Goal: Task Accomplishment & Management: Manage account settings

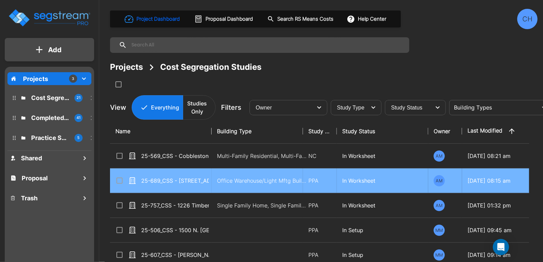
click at [212, 177] on td "Office Warehouse/Light Mftg Building, Commercial Property Site" at bounding box center [257, 180] width 91 height 25
checkbox input "true"
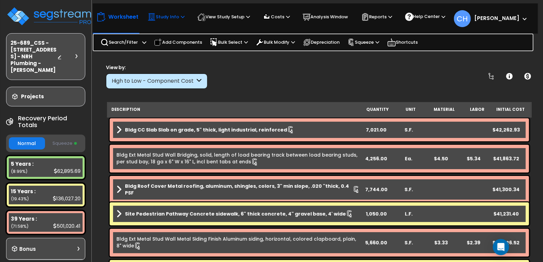
click at [175, 18] on p "Study Info" at bounding box center [166, 17] width 37 height 8
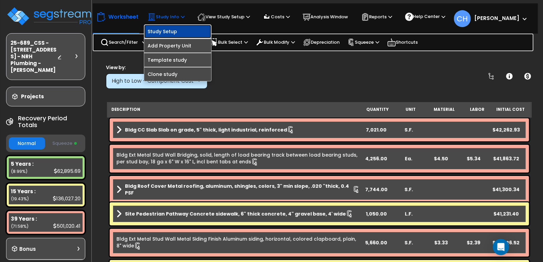
click at [174, 34] on link "Study Setup" at bounding box center [177, 32] width 67 height 14
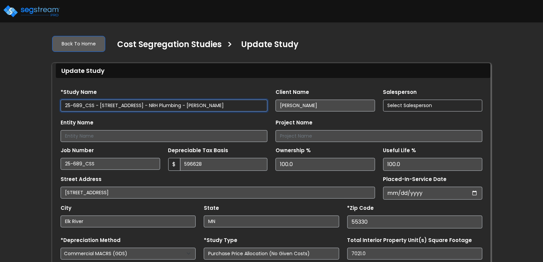
type input "596,628"
select select "2022"
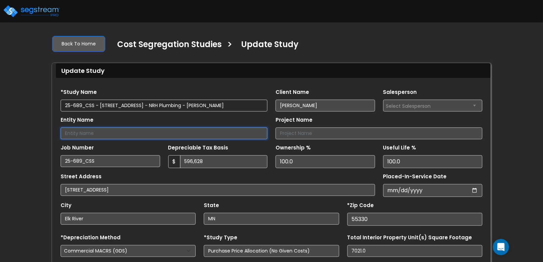
click at [154, 134] on input "Entity Name" at bounding box center [164, 133] width 207 height 12
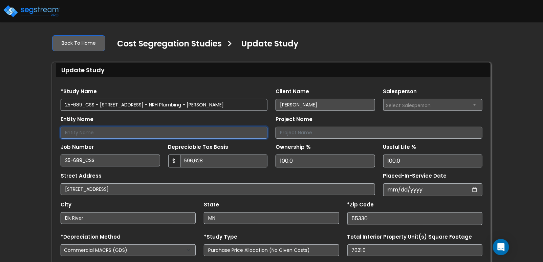
click at [158, 128] on input "Entity Name" at bounding box center [164, 133] width 207 height 12
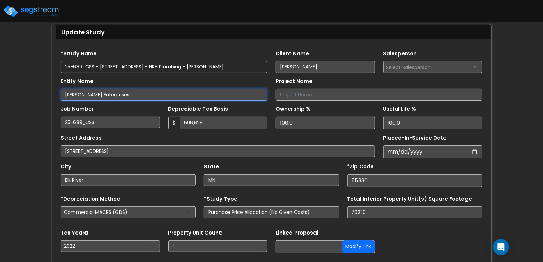
scroll to position [35, 0]
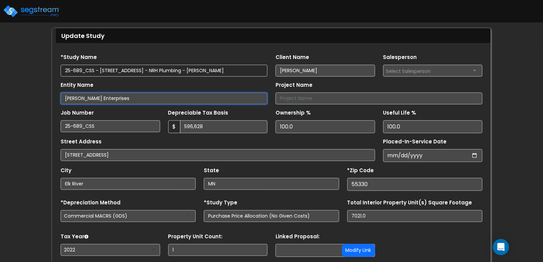
type input "[PERSON_NAME] Enterprises"
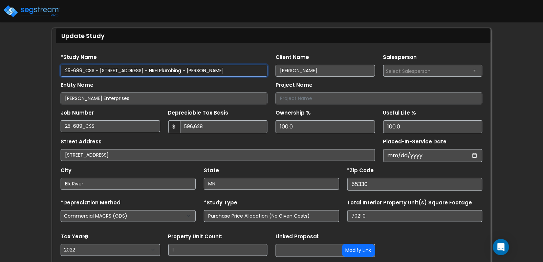
drag, startPoint x: 100, startPoint y: 68, endPoint x: 177, endPoint y: 70, distance: 76.5
click at [177, 70] on input "25-689_CSS - [STREET_ADDRESS] - NRH Plumbing - [PERSON_NAME]" at bounding box center [164, 71] width 207 height 12
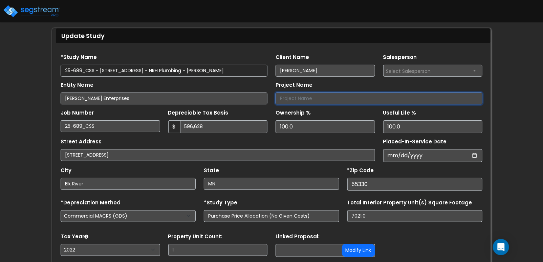
click at [334, 94] on input "Project Name" at bounding box center [379, 98] width 207 height 12
paste input "10725 165th Ave NW Elk River, MN"
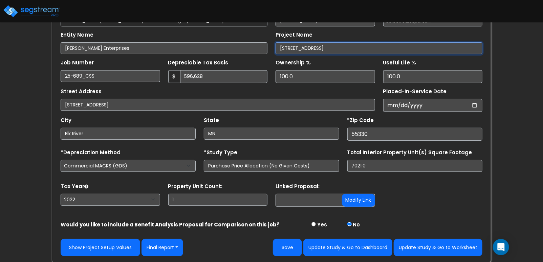
scroll to position [85, 0]
type input "10725 165th Ave NW Elk River, MN"
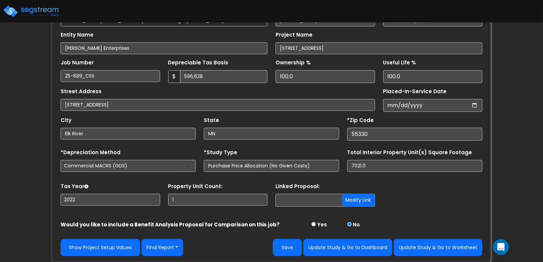
scroll to position [85, 0]
click at [85, 199] on select "2026 2025 2024 2023 2022" at bounding box center [111, 200] width 100 height 12
select select "2024"
click at [61, 194] on select "2026 2025 2024 2023 2022" at bounding box center [111, 200] width 100 height 12
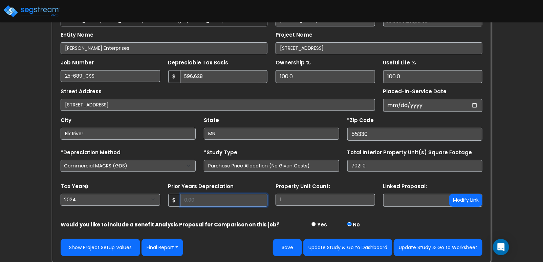
click at [207, 204] on input "Prior Years Depreciation" at bounding box center [224, 200] width 88 height 13
click at [461, 214] on form "*Study Name 25-689_CSS - 10725 165th Ave NW Elk River, MN - NRH Plumbing - Nick…" at bounding box center [272, 127] width 422 height 257
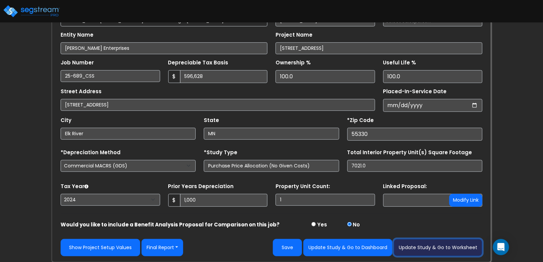
click at [451, 248] on button "Update Study & Go to Worksheet" at bounding box center [438, 247] width 89 height 17
type input "1000"
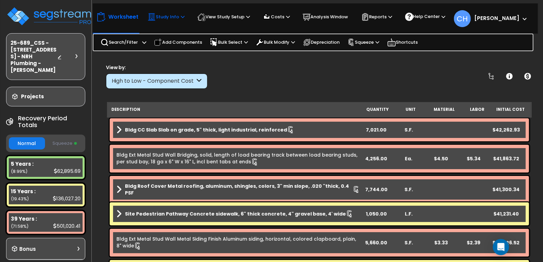
click at [163, 17] on p "Study Info" at bounding box center [166, 17] width 37 height 8
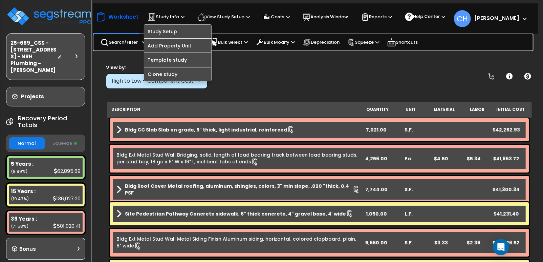
click at [296, 70] on div "View by: High to Low - Component Cost High to Low - Component Cost" at bounding box center [320, 76] width 432 height 25
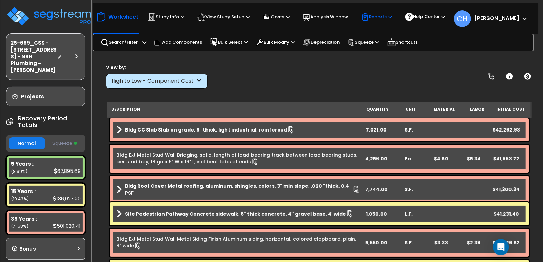
click at [392, 17] on icon at bounding box center [391, 17] width 4 height 4
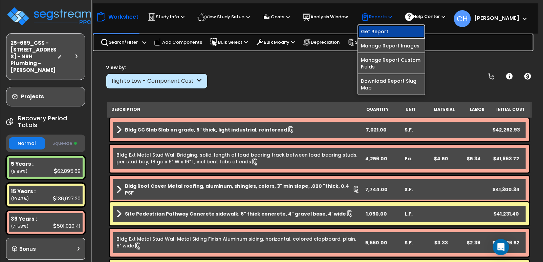
click at [386, 33] on link "Get Report" at bounding box center [391, 32] width 67 height 14
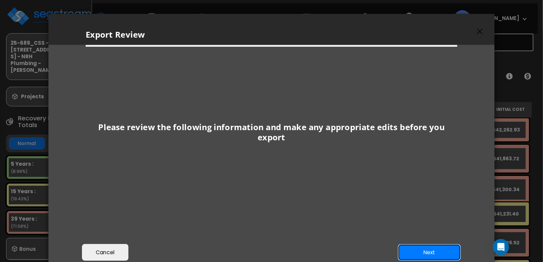
click at [424, 249] on button "Next" at bounding box center [429, 252] width 63 height 17
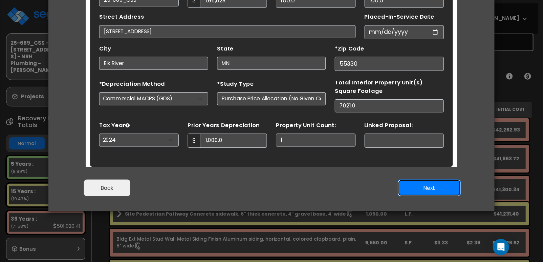
scroll to position [66, 0]
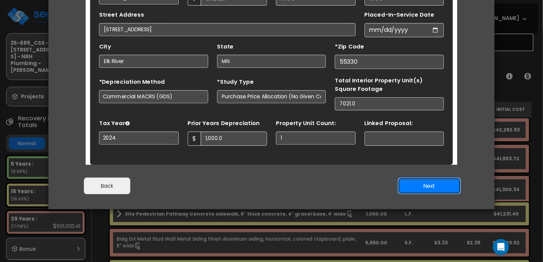
click at [419, 190] on button "Next" at bounding box center [429, 185] width 63 height 17
type input "1000"
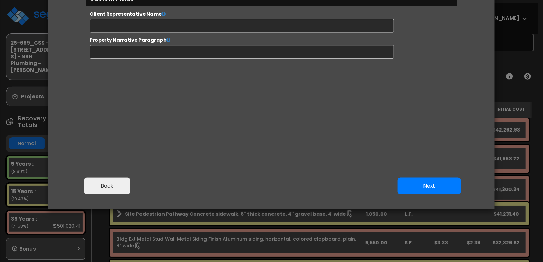
select select "2024"
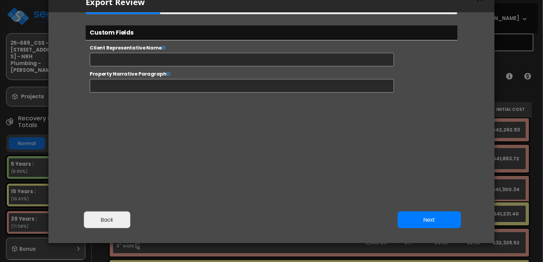
scroll to position [0, 0]
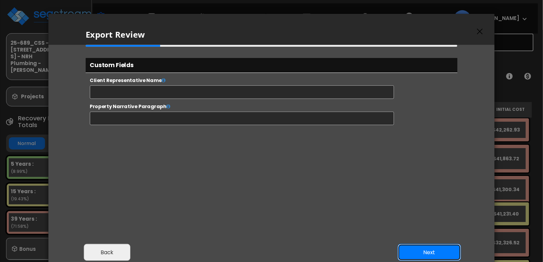
click at [432, 250] on button "Next" at bounding box center [429, 252] width 63 height 17
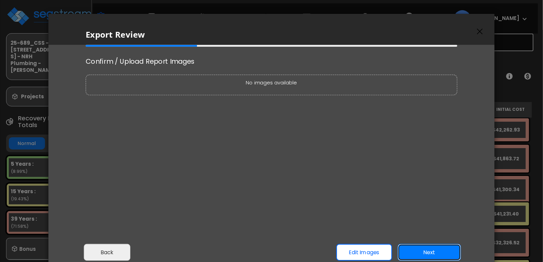
click at [435, 254] on button "Next" at bounding box center [429, 252] width 63 height 17
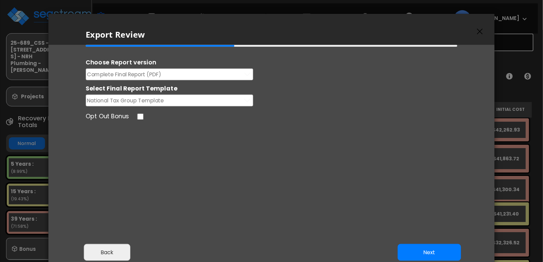
click at [226, 75] on button "Complete Final Report (PDF)" at bounding box center [170, 74] width 168 height 12
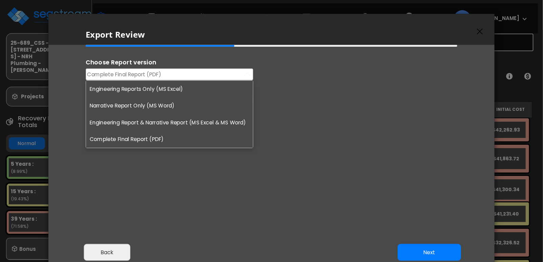
click at [159, 91] on li "Engineering Reports Only (MS Excel)" at bounding box center [169, 89] width 167 height 17
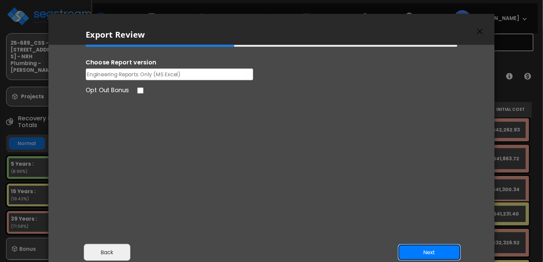
click at [429, 248] on button "Next" at bounding box center [429, 252] width 63 height 17
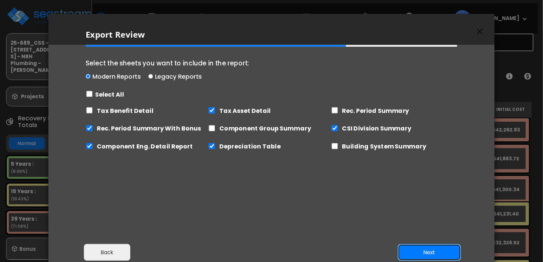
click at [427, 251] on button "Next" at bounding box center [429, 252] width 63 height 17
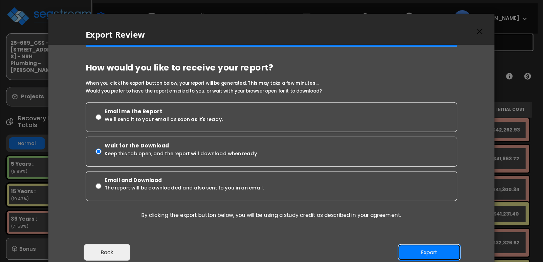
click at [417, 249] on button "Export" at bounding box center [429, 252] width 63 height 17
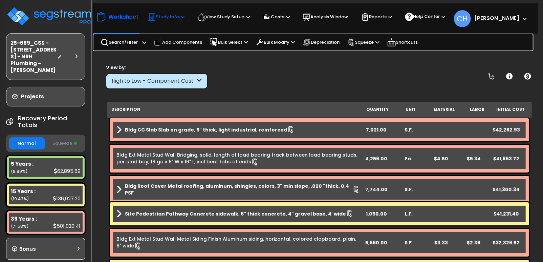
click at [177, 16] on p "Study Info" at bounding box center [166, 17] width 37 height 8
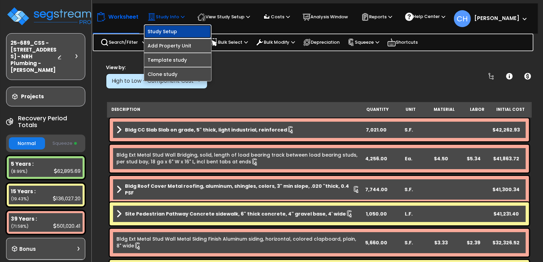
click at [175, 32] on link "Study Setup" at bounding box center [177, 32] width 67 height 14
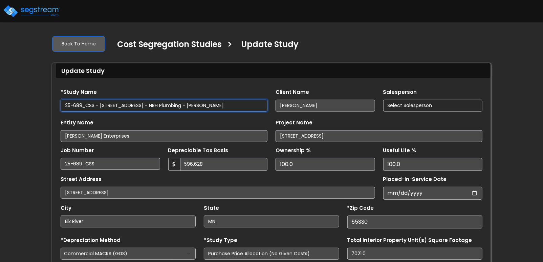
type input "1,000.0"
select select "2024"
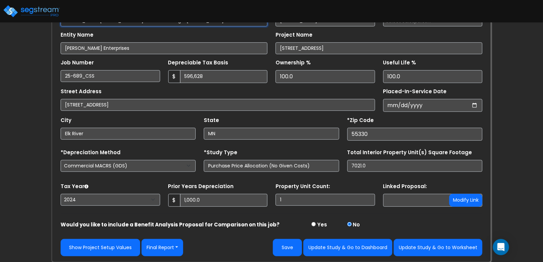
scroll to position [85, 0]
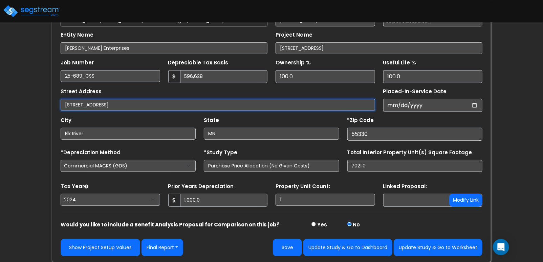
drag, startPoint x: 113, startPoint y: 105, endPoint x: 170, endPoint y: 105, distance: 57.5
click at [170, 105] on input "10725 165th Ave NW Elk River MN" at bounding box center [218, 105] width 314 height 12
type input "[STREET_ADDRESS]"
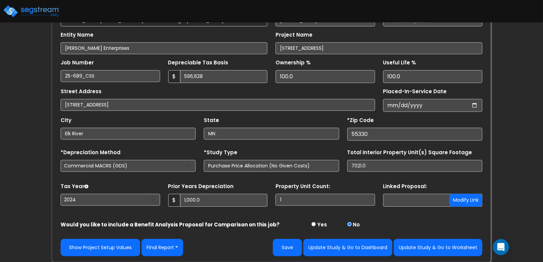
click at [264, 117] on div "State MN" at bounding box center [271, 127] width 143 height 25
click at [437, 246] on button "Update Study & Go to Worksheet" at bounding box center [438, 247] width 89 height 17
type input "1000"
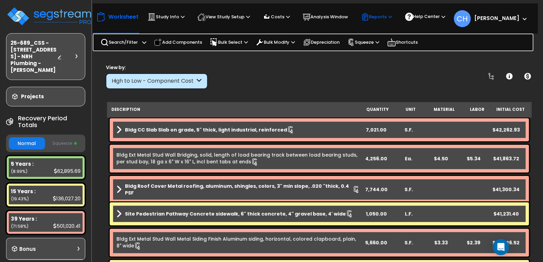
click at [389, 19] on p "Reports" at bounding box center [376, 17] width 31 height 8
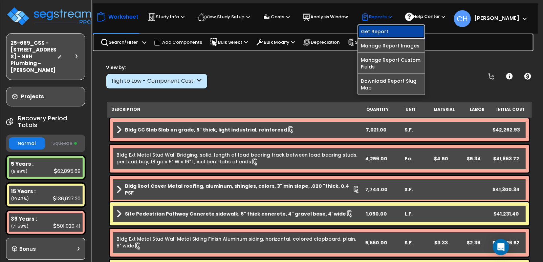
click at [387, 31] on link "Get Report" at bounding box center [391, 32] width 67 height 14
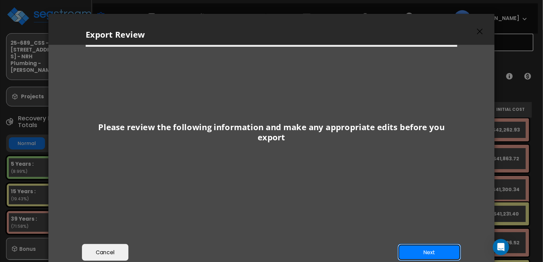
click at [421, 254] on button "Next" at bounding box center [429, 252] width 63 height 17
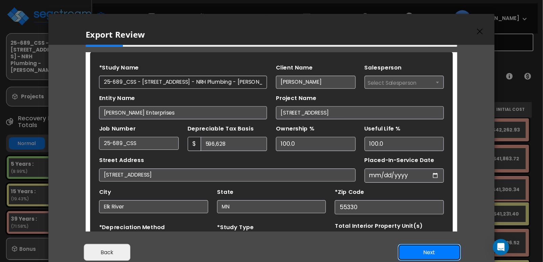
scroll to position [31, 0]
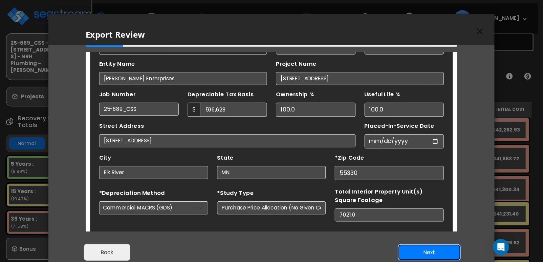
click at [427, 251] on button "Next" at bounding box center [429, 252] width 63 height 17
type input "1000"
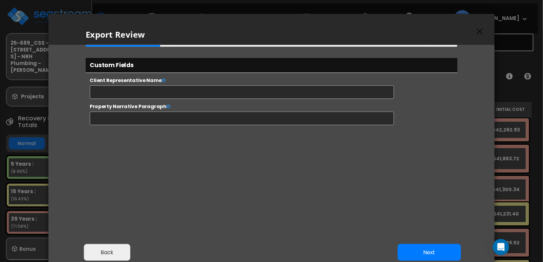
select select "2024"
click at [427, 255] on button "Next" at bounding box center [429, 252] width 63 height 17
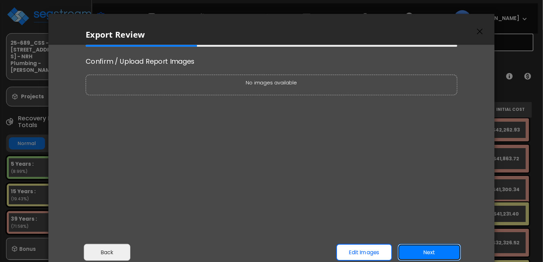
scroll to position [0, 0]
click at [422, 251] on button "Next" at bounding box center [429, 252] width 63 height 17
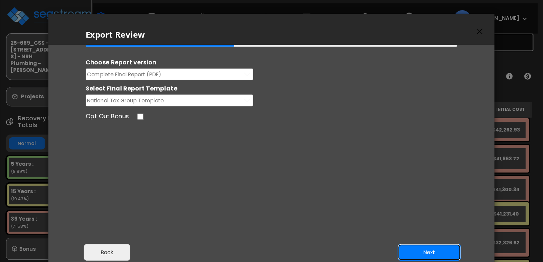
click at [434, 251] on button "Next" at bounding box center [429, 252] width 63 height 17
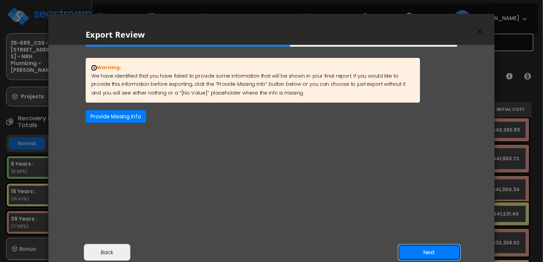
click at [422, 248] on button "Next" at bounding box center [429, 252] width 63 height 17
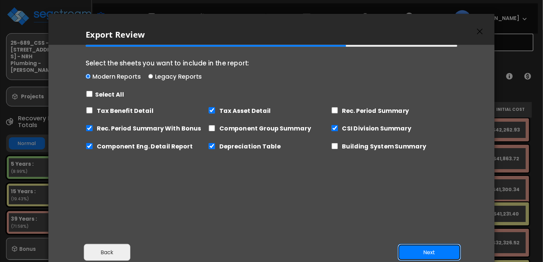
click at [438, 249] on button "Next" at bounding box center [429, 252] width 63 height 17
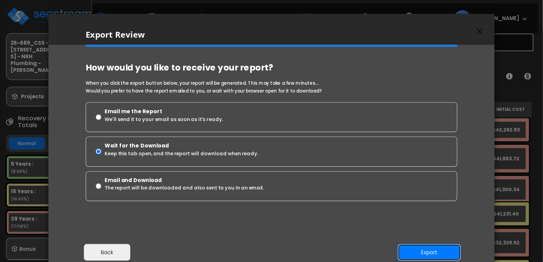
click at [428, 249] on button "Export" at bounding box center [429, 252] width 63 height 17
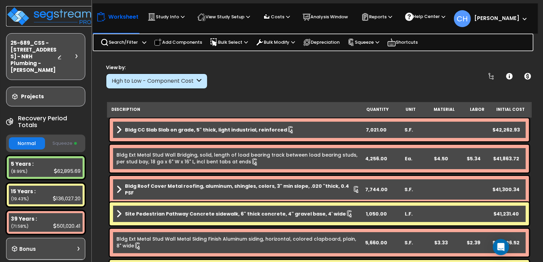
click at [39, 13] on img at bounding box center [50, 16] width 88 height 20
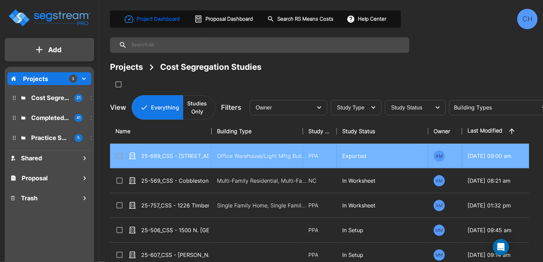
click at [119, 157] on input "select row 25-689_CSS - 10725 165th Ave NW Elk River, MN - NRH Plumbing - Nick …" at bounding box center [118, 155] width 7 height 6
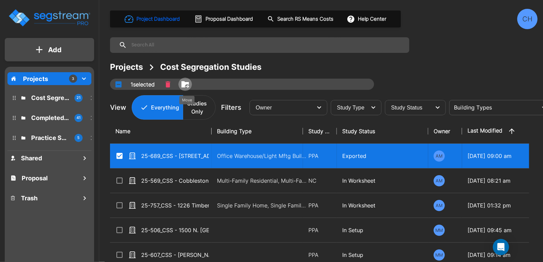
click at [184, 82] on icon "Move" at bounding box center [184, 84] width 7 height 6
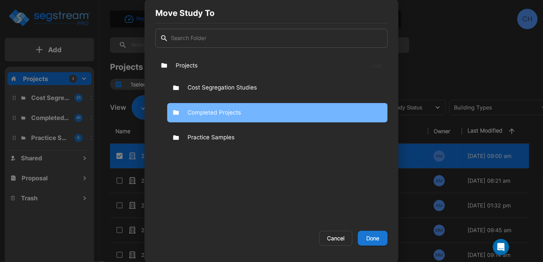
click at [208, 112] on p "Completed Projects" at bounding box center [214, 112] width 53 height 9
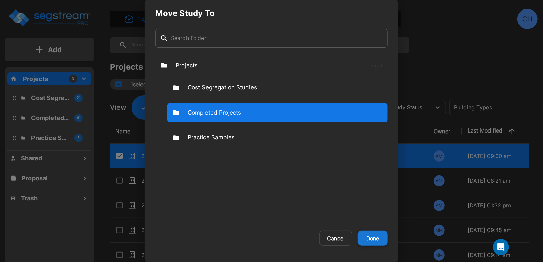
click at [373, 236] on button "Done" at bounding box center [373, 238] width 30 height 15
checkbox input "false"
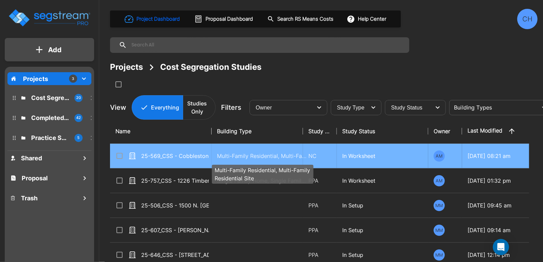
click at [235, 152] on p "Multi-Family Residential, Multi-Family Residential Site" at bounding box center [262, 156] width 91 height 8
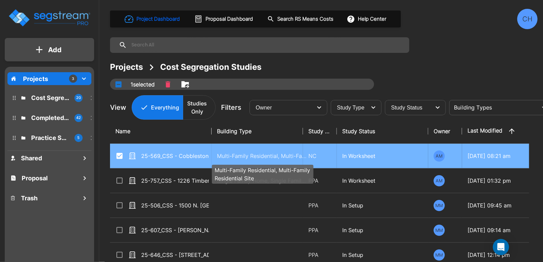
checkbox input "true"
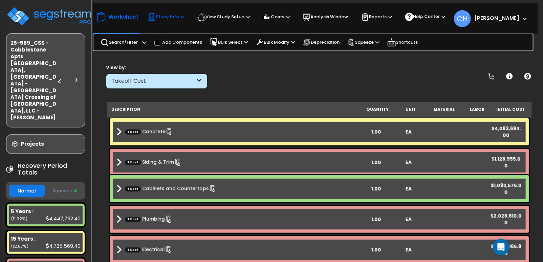
click at [171, 16] on p "Study Info" at bounding box center [166, 17] width 37 height 8
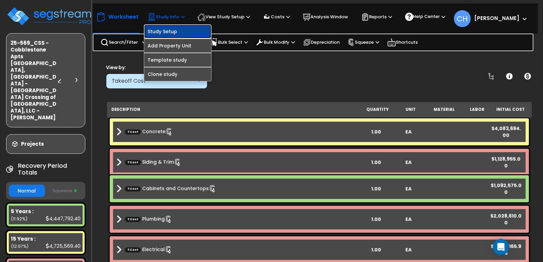
click at [179, 35] on link "Study Setup" at bounding box center [177, 32] width 67 height 14
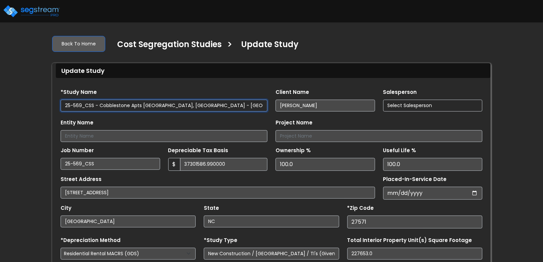
type input "37,301,586.990,000"
select select "2024"
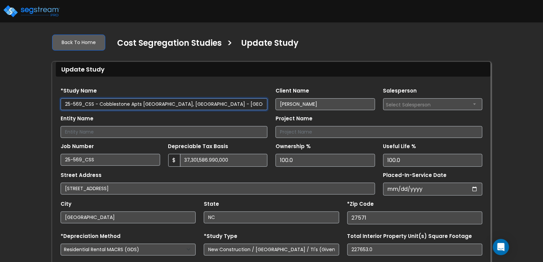
scroll to position [7, 0]
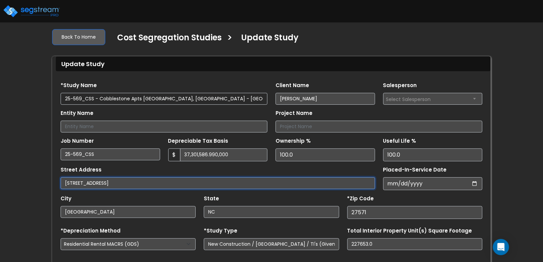
drag, startPoint x: 94, startPoint y: 183, endPoint x: 149, endPoint y: 184, distance: 55.2
click at [149, 184] on input "[STREET_ADDRESS]" at bounding box center [218, 183] width 314 height 12
type input "[STREET_ADDRESS]"
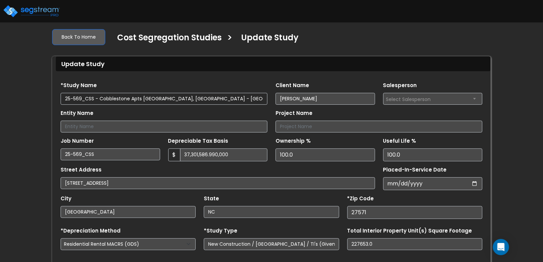
click at [112, 197] on div "City [GEOGRAPHIC_DATA]" at bounding box center [128, 205] width 135 height 24
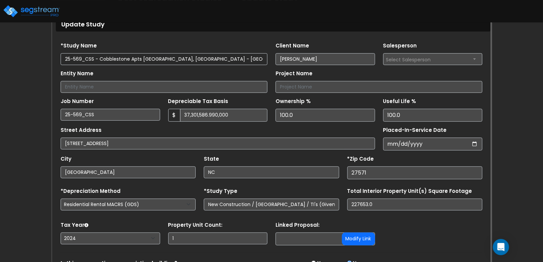
scroll to position [43, 0]
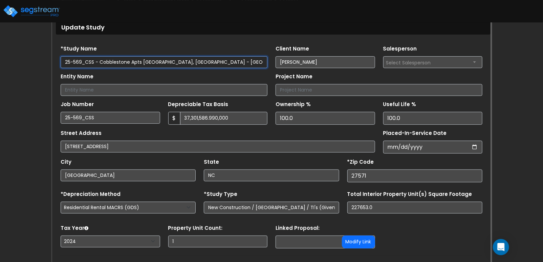
drag, startPoint x: 105, startPoint y: 62, endPoint x: 174, endPoint y: 61, distance: 69.4
click at [174, 61] on input "25-569_CSS - Cobblestone Apts [GEOGRAPHIC_DATA], [GEOGRAPHIC_DATA] - [GEOGRAPHI…" at bounding box center [164, 62] width 207 height 12
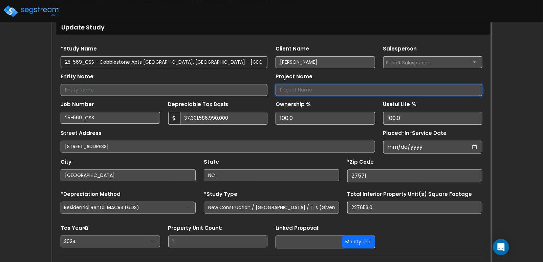
click at [309, 89] on input "Project Name" at bounding box center [379, 90] width 207 height 12
paste input "Cobblestone Apts [GEOGRAPHIC_DATA], [GEOGRAPHIC_DATA]"
type input "Cobblestone Apts [GEOGRAPHIC_DATA], [GEOGRAPHIC_DATA]"
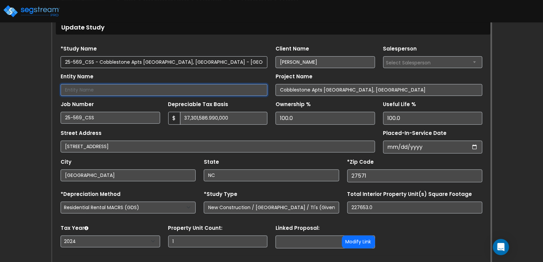
click at [178, 89] on input "Entity Name" at bounding box center [164, 90] width 207 height 12
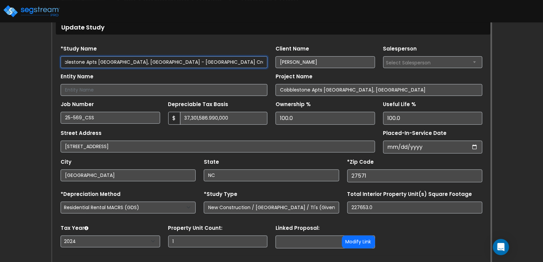
drag, startPoint x: 135, startPoint y: 63, endPoint x: 240, endPoint y: 73, distance: 104.7
click at [227, 62] on input "25-569_CSS - Cobblestone Apts [GEOGRAPHIC_DATA], [GEOGRAPHIC_DATA] - [GEOGRAPHI…" at bounding box center [164, 62] width 207 height 12
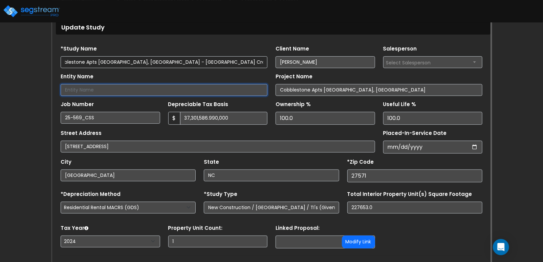
click at [161, 90] on input "Entity Name" at bounding box center [164, 90] width 207 height 12
paste input "Cobblestone Crossing of [GEOGRAPHIC_DATA], LLC"
type input "Cobblestone Crossing of [GEOGRAPHIC_DATA], LLC"
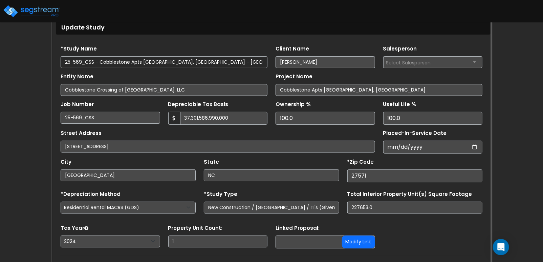
click at [305, 132] on div "Street Address 100 S Main St" at bounding box center [218, 140] width 314 height 24
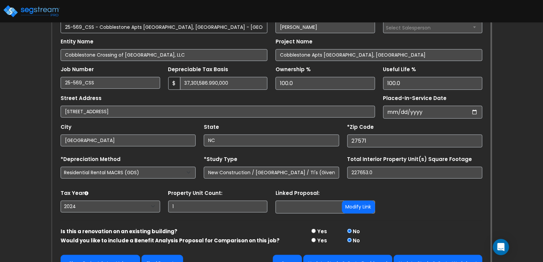
scroll to position [94, 0]
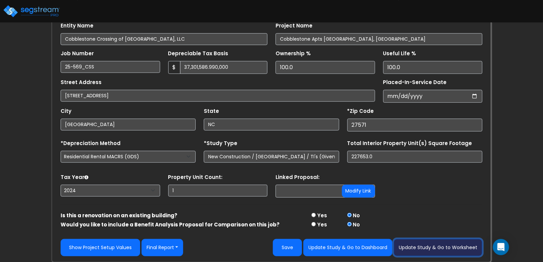
click at [425, 248] on button "Update Study & Go to Worksheet" at bounding box center [438, 247] width 89 height 17
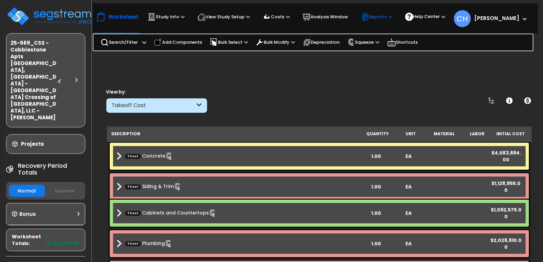
click at [387, 15] on p "Reports" at bounding box center [376, 17] width 31 height 8
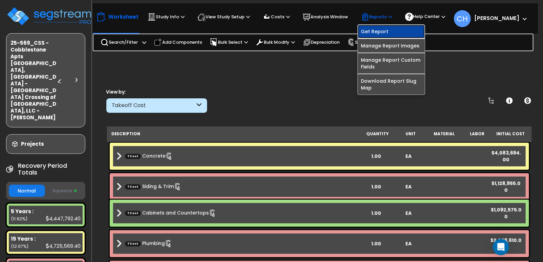
click at [384, 34] on link "Get Report" at bounding box center [391, 32] width 67 height 14
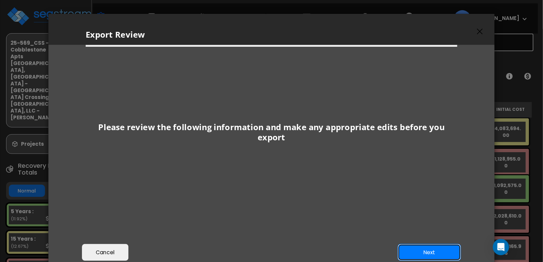
click at [430, 247] on button "Next" at bounding box center [429, 252] width 63 height 17
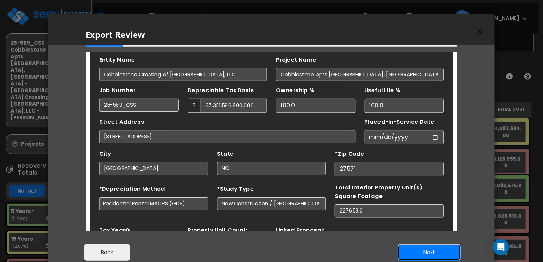
scroll to position [41, 0]
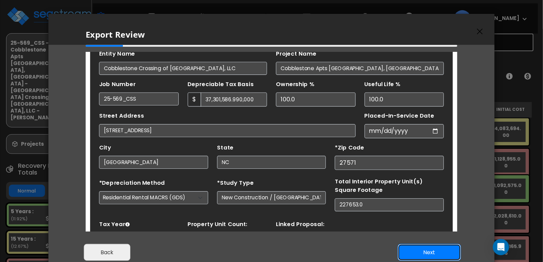
click at [428, 248] on button "Next" at bounding box center [429, 252] width 63 height 17
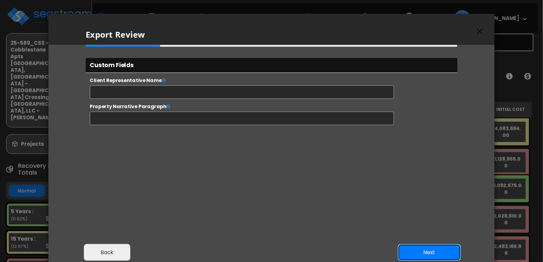
scroll to position [280, 17]
click at [430, 254] on button "Next" at bounding box center [429, 252] width 63 height 17
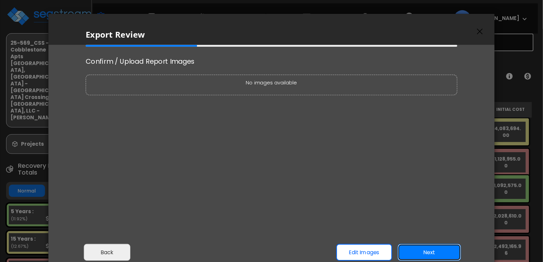
scroll to position [0, 0]
click at [442, 248] on button "Next" at bounding box center [429, 252] width 63 height 17
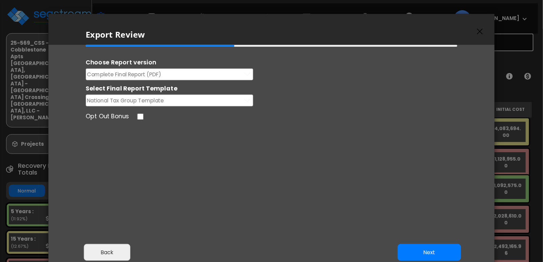
click at [169, 74] on button "Complete Final Report (PDF)" at bounding box center [170, 74] width 168 height 12
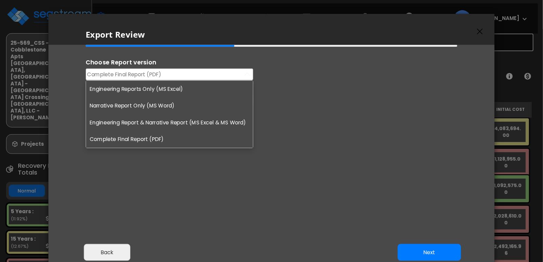
click at [152, 90] on li "Engineering Reports Only (MS Excel)" at bounding box center [169, 89] width 167 height 17
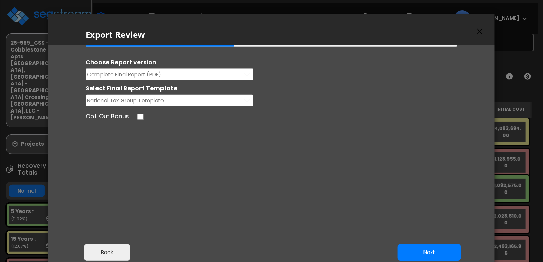
click at [192, 71] on button "Complete Final Report (PDF)" at bounding box center [170, 74] width 168 height 12
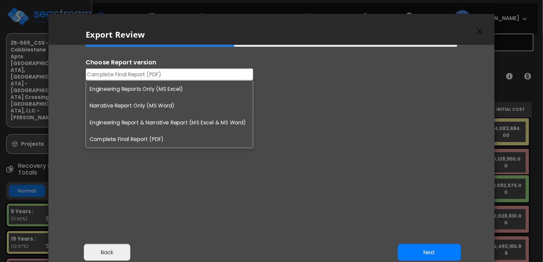
click at [182, 88] on li "Engineering Reports Only (MS Excel)" at bounding box center [169, 89] width 167 height 17
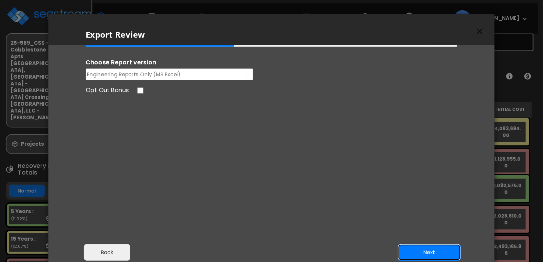
click at [439, 253] on button "Next" at bounding box center [429, 252] width 63 height 17
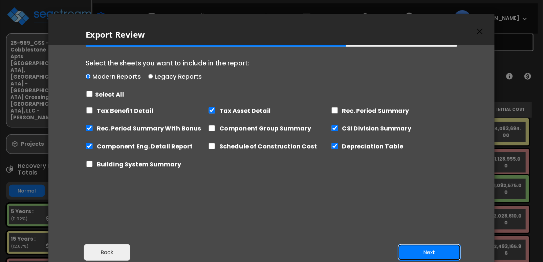
click at [417, 246] on button "Next" at bounding box center [429, 252] width 63 height 17
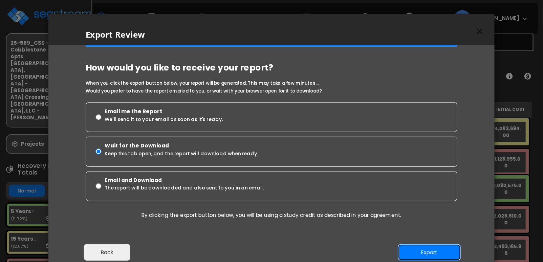
click at [424, 249] on button "Export" at bounding box center [429, 252] width 63 height 17
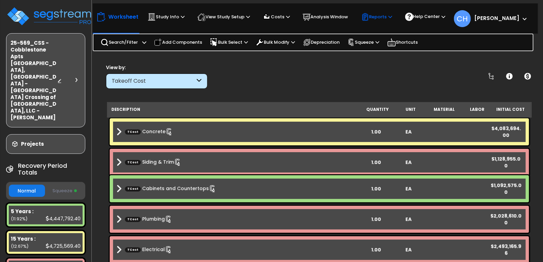
drag, startPoint x: 378, startPoint y: 15, endPoint x: 378, endPoint y: 27, distance: 11.9
click at [378, 15] on p "Reports" at bounding box center [376, 17] width 31 height 8
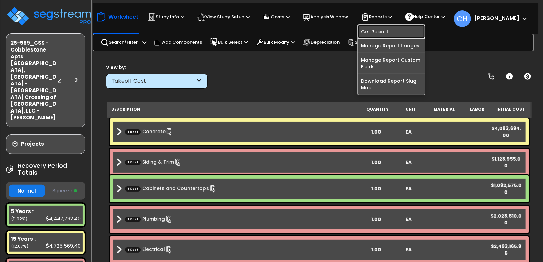
click at [374, 33] on link "Get Report" at bounding box center [391, 32] width 67 height 14
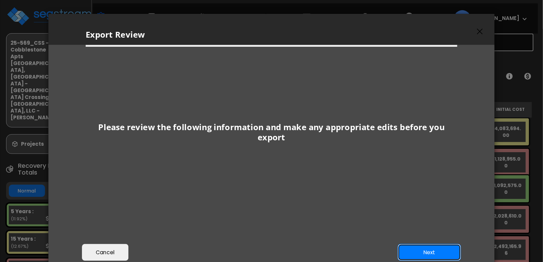
click at [419, 247] on button "Next" at bounding box center [429, 252] width 63 height 17
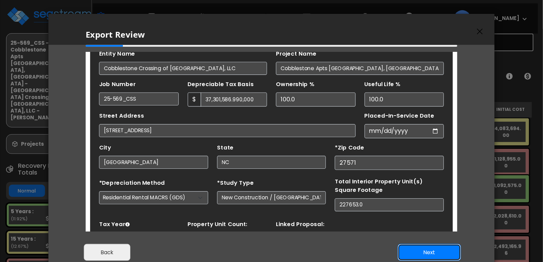
click at [424, 257] on button "Next" at bounding box center [429, 252] width 63 height 17
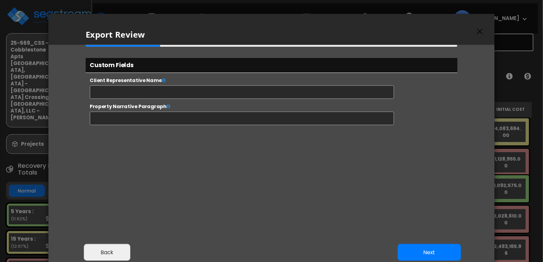
select select "2024"
click at [430, 253] on button "Next" at bounding box center [429, 252] width 63 height 17
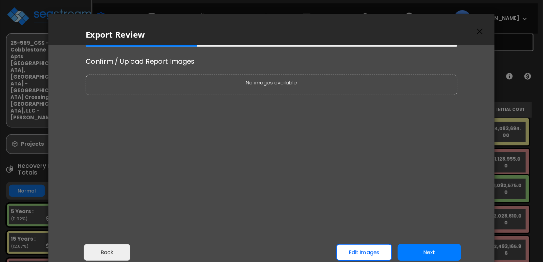
scroll to position [0, 0]
click at [435, 246] on button "Next" at bounding box center [429, 252] width 63 height 17
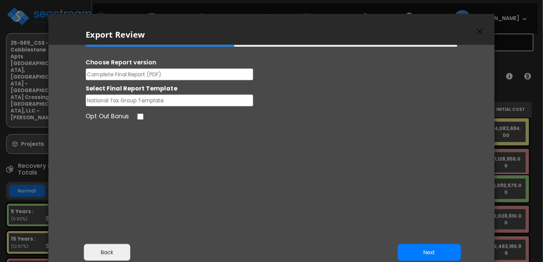
click at [431, 250] on button "Next" at bounding box center [429, 252] width 63 height 17
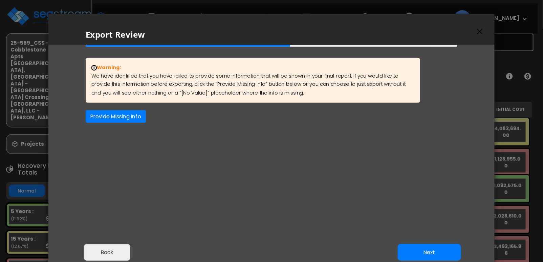
click at [431, 250] on button "Next" at bounding box center [429, 252] width 63 height 17
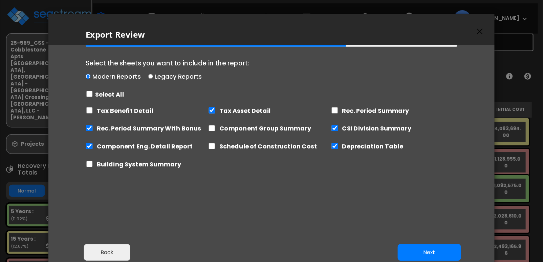
click at [431, 250] on button "Next" at bounding box center [429, 252] width 63 height 17
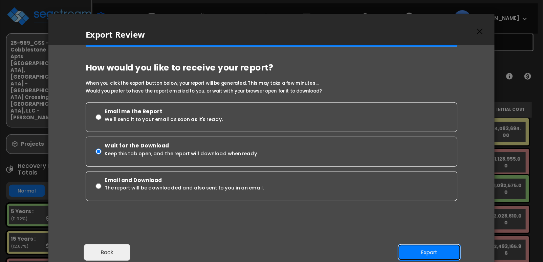
click at [431, 250] on button "Export" at bounding box center [429, 252] width 63 height 17
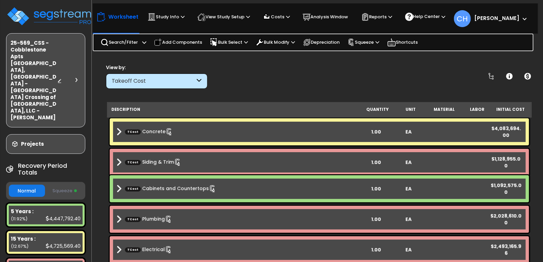
scroll to position [3, 0]
click at [38, 12] on img at bounding box center [50, 16] width 88 height 20
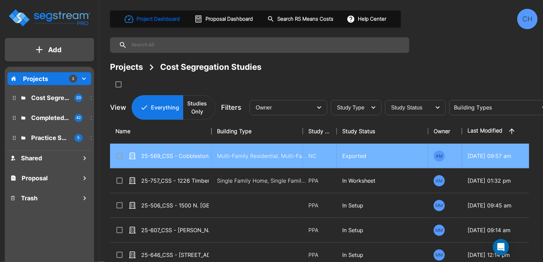
click at [117, 155] on input "select row 25-569_CSS - Cobblestone Apts Rolesville, NC - Cobblestone Crossing …" at bounding box center [118, 155] width 7 height 6
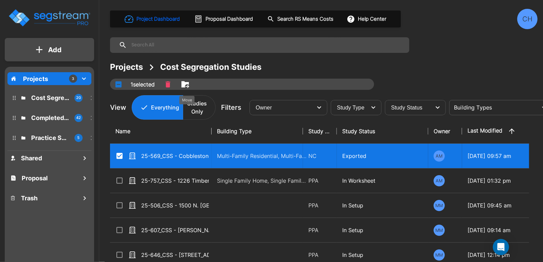
click at [187, 85] on icon "Move" at bounding box center [185, 84] width 8 height 8
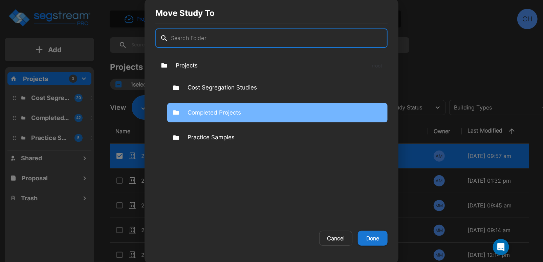
click at [202, 110] on p "Completed Projects" at bounding box center [214, 112] width 53 height 9
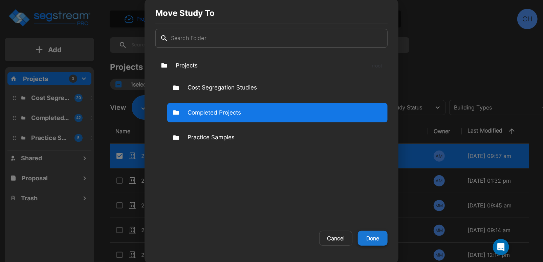
click at [369, 235] on button "Done" at bounding box center [373, 238] width 30 height 15
checkbox input "false"
